Goal: Task Accomplishment & Management: Use online tool/utility

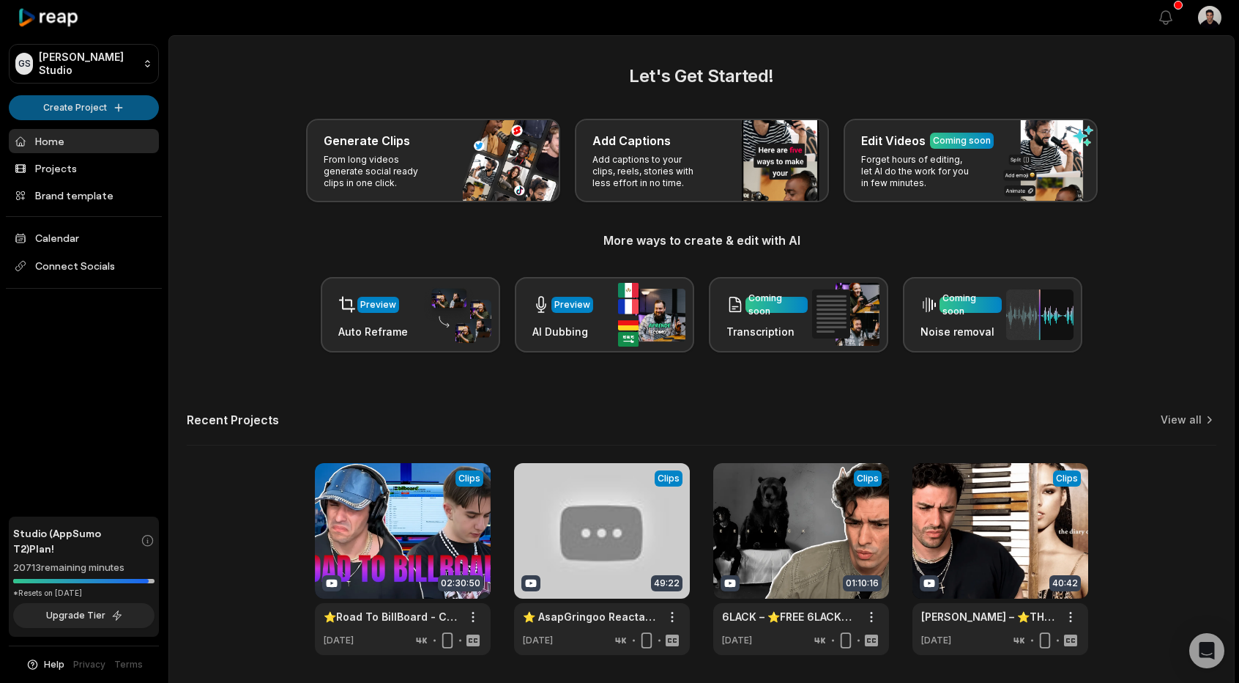
click at [86, 100] on html "[PERSON_NAME] Studio Create Project Home Projects Brand template Calendar Conne…" at bounding box center [619, 341] width 1239 height 683
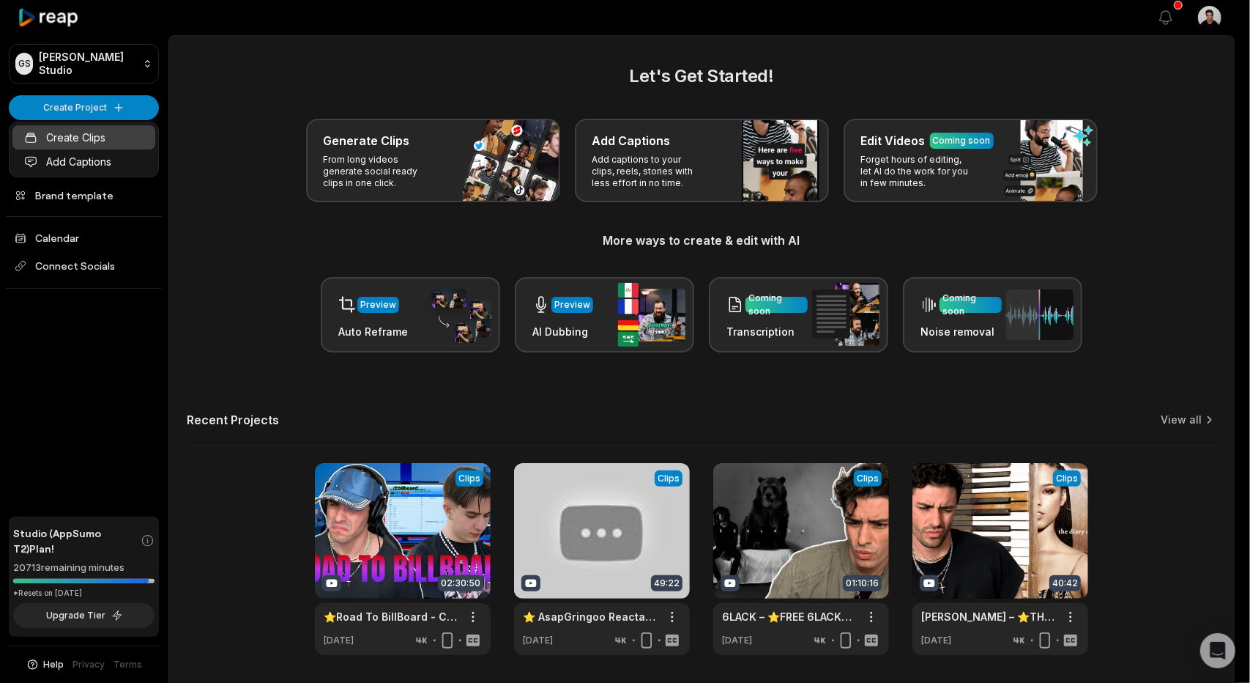
click at [93, 135] on link "Create Clips" at bounding box center [83, 137] width 143 height 24
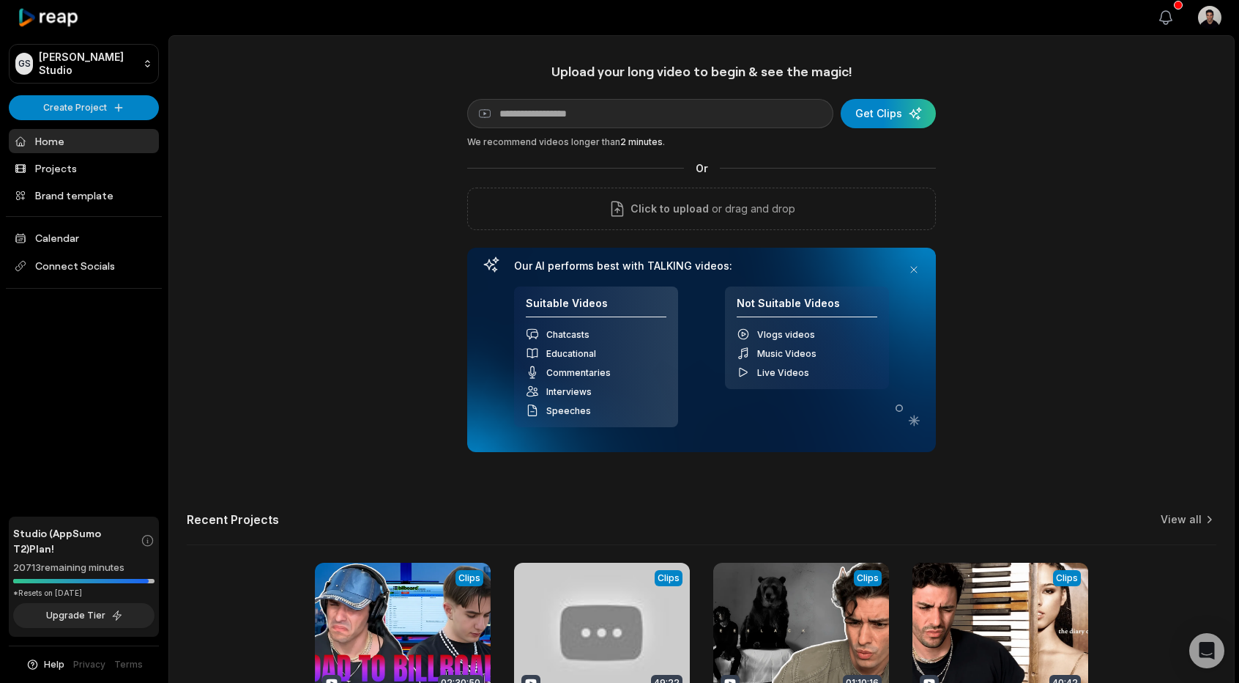
click at [1157, 9] on icon "button" at bounding box center [1166, 18] width 18 height 18
click at [1163, 18] on icon "button" at bounding box center [1166, 18] width 18 height 18
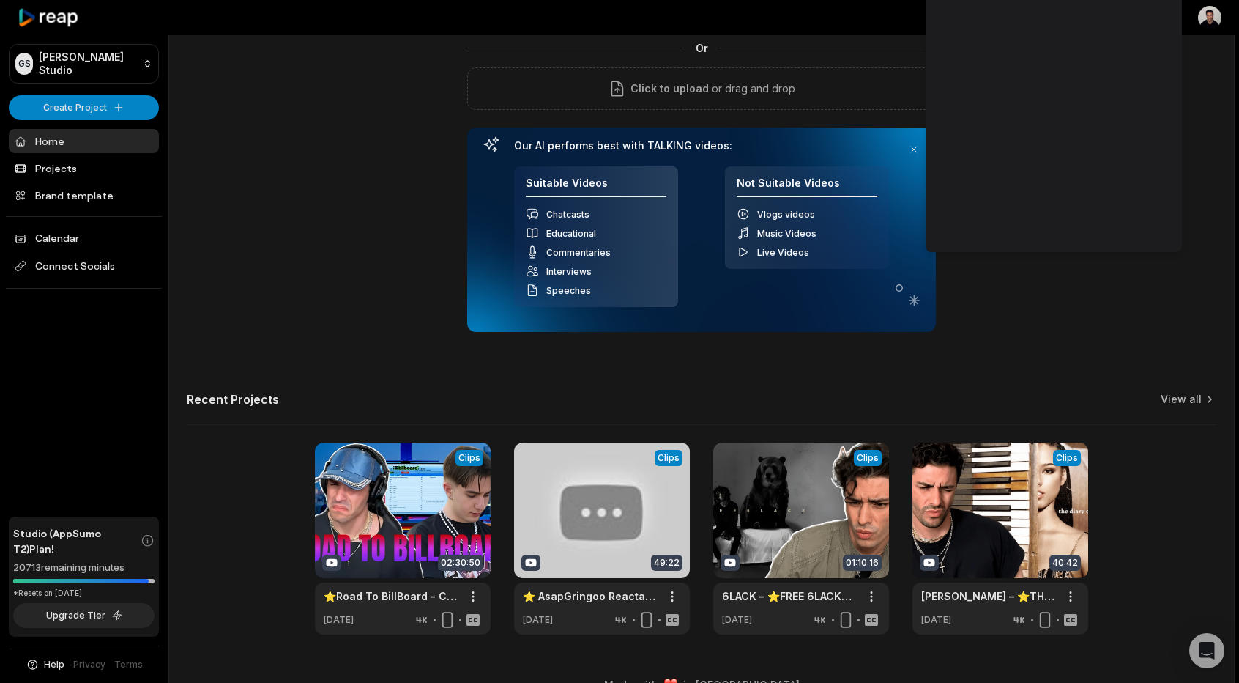
scroll to position [146, 0]
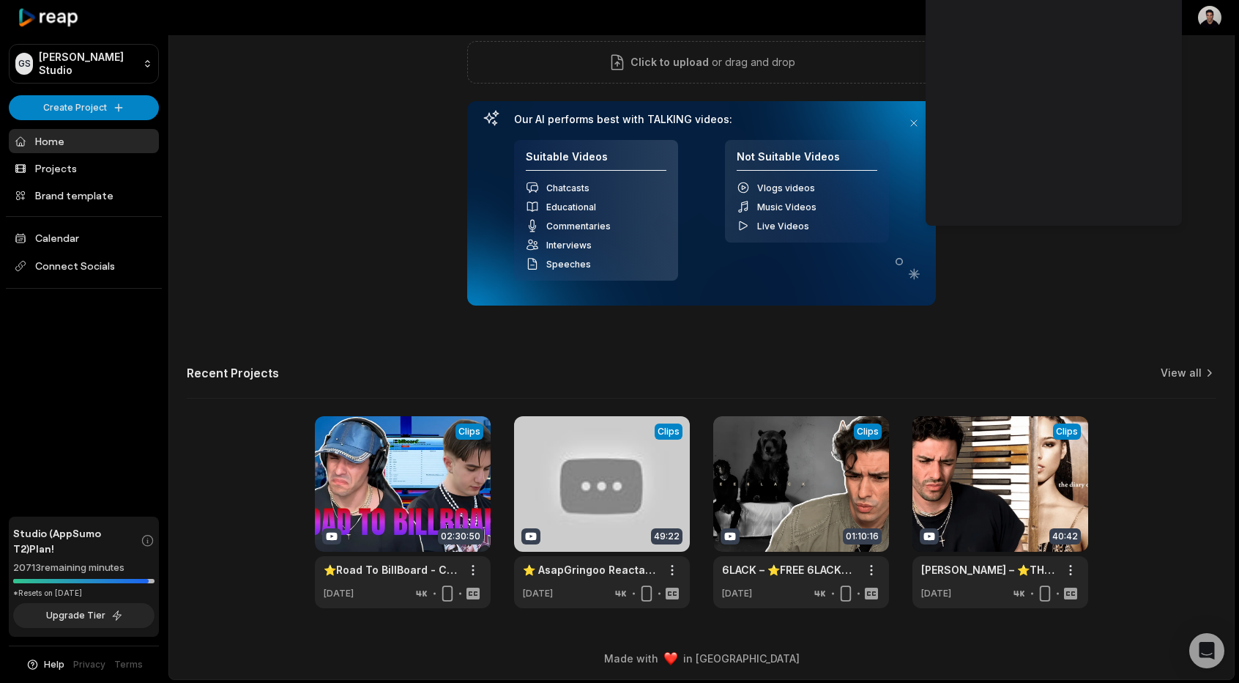
click at [1021, 366] on div "Recent Projects View all" at bounding box center [702, 381] width 1030 height 33
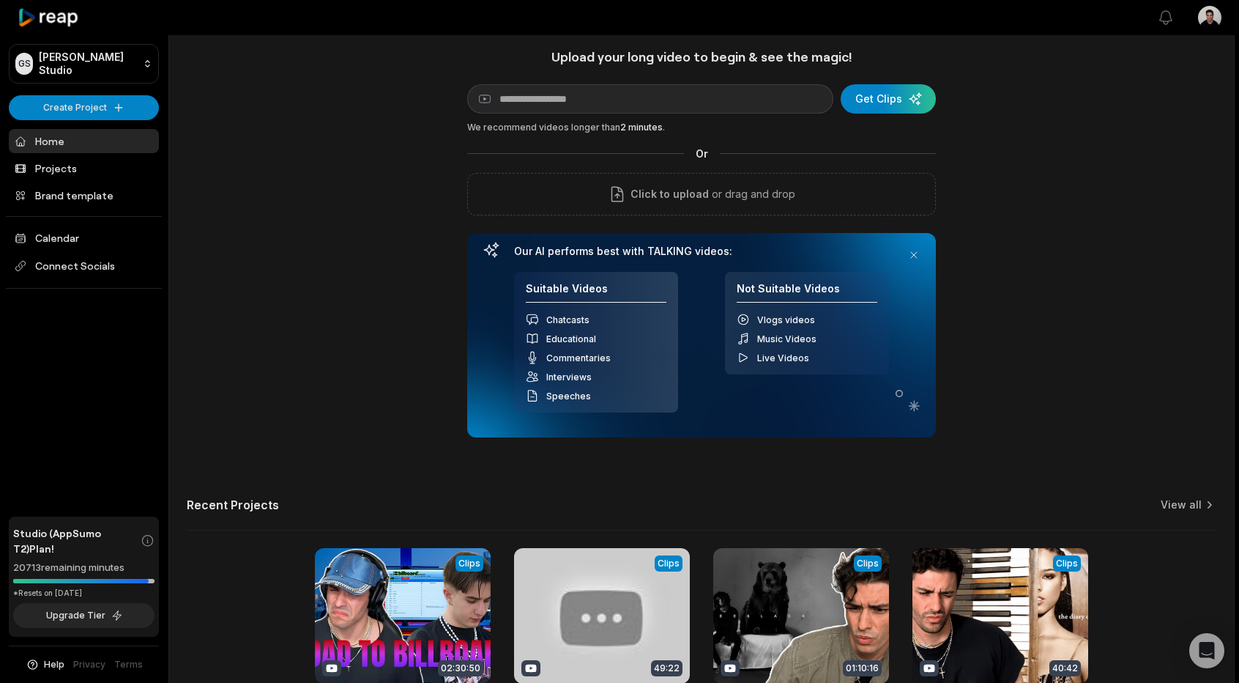
scroll to position [0, 0]
